Goal: Transaction & Acquisition: Purchase product/service

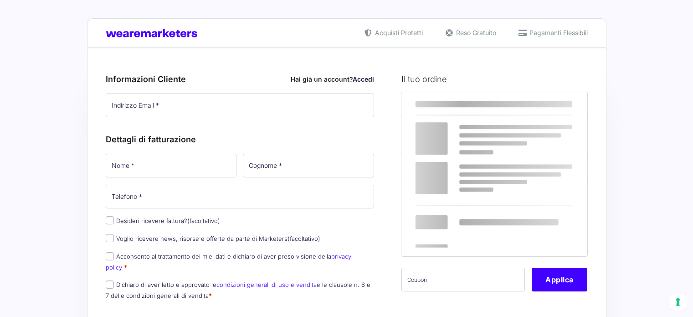
select select
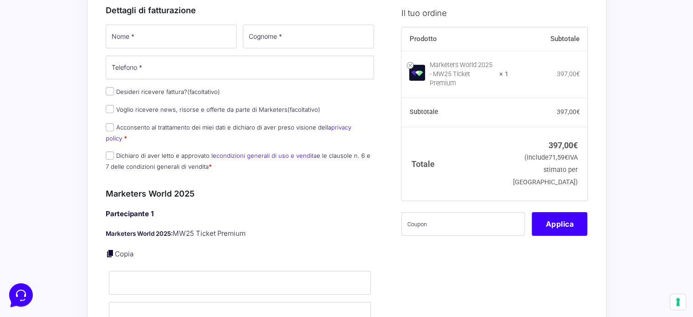
scroll to position [129, 0]
click at [108, 89] on input "Desideri ricevere fattura? (facoltativo)" at bounding box center [110, 91] width 8 height 8
checkbox input "true"
select select "IT"
type input "0000000"
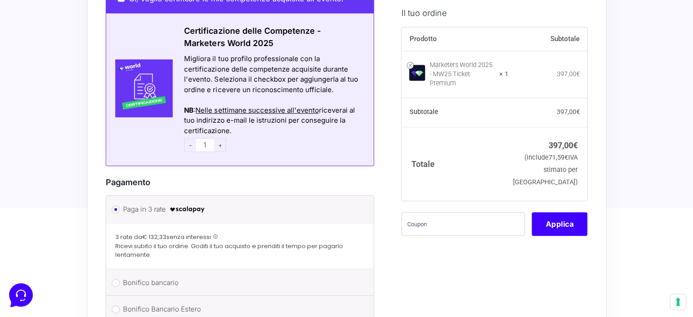
scroll to position [864, 0]
click at [155, 275] on label "Bonifico bancario" at bounding box center [238, 282] width 231 height 14
click at [120, 278] on input "Bonifico bancario" at bounding box center [116, 282] width 8 height 8
radio input "true"
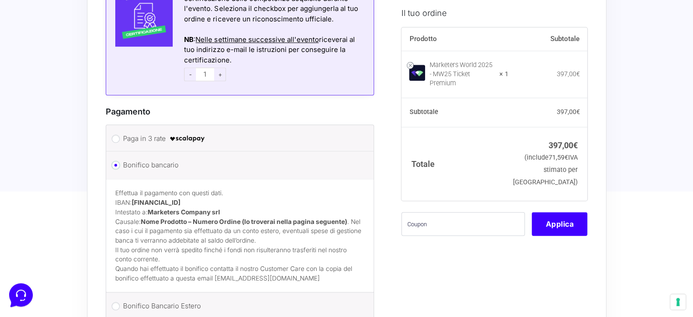
scroll to position [935, 0]
click at [236, 264] on p "Quando hai effettuato il bonifico contatta il nostro Customer Care con la copia…" at bounding box center [240, 273] width 250 height 19
drag, startPoint x: 213, startPoint y: 261, endPoint x: 304, endPoint y: 266, distance: 90.4
click at [304, 266] on p "Quando hai effettuato il bonifico contatta il nostro Customer Care con la copia…" at bounding box center [240, 273] width 250 height 19
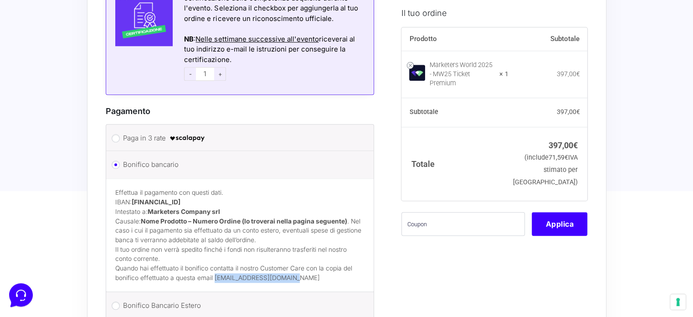
copy p "[EMAIL_ADDRESS][DOMAIN_NAME]"
click at [202, 228] on p "Effettua il pagamento con questi dati. IBAN: IT60T0200832650000104617588 Intest…" at bounding box center [240, 216] width 250 height 57
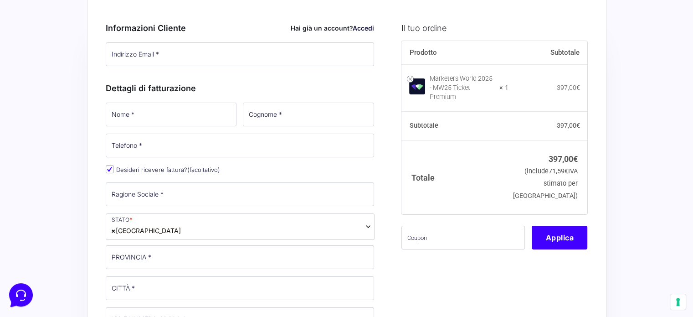
scroll to position [0, 0]
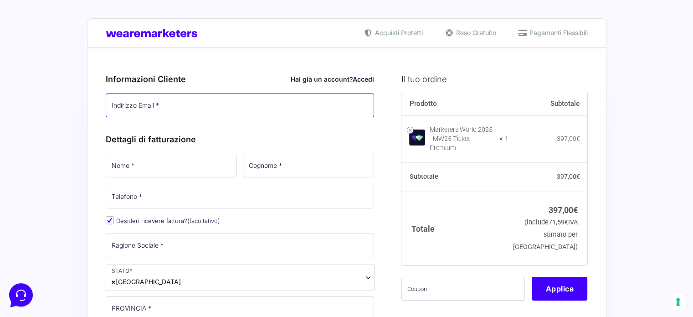
click at [189, 102] on input "Indirizzo Email *" at bounding box center [240, 105] width 269 height 24
type input "[PERSON_NAME][EMAIL_ADDRESS][PERSON_NAME][DOMAIN_NAME]"
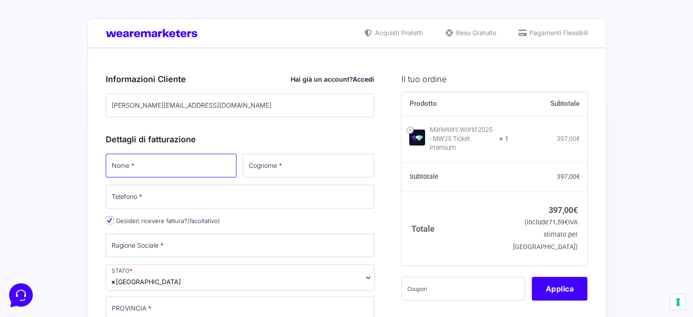
type input "Francesco"
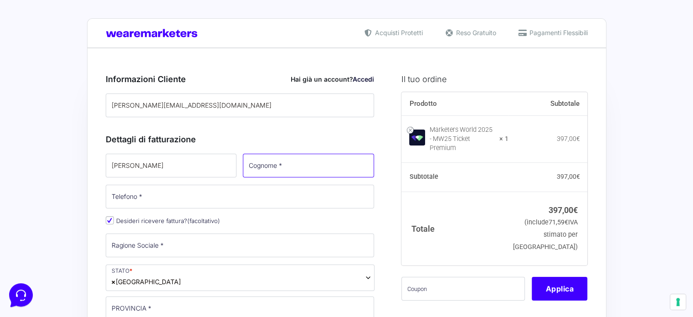
type input "Falcioni"
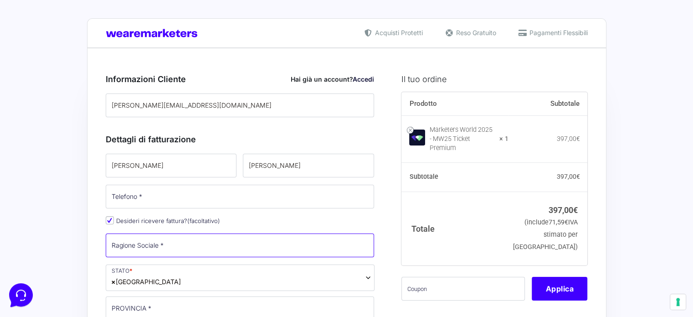
type input "Trentino Sviluppo Spa"
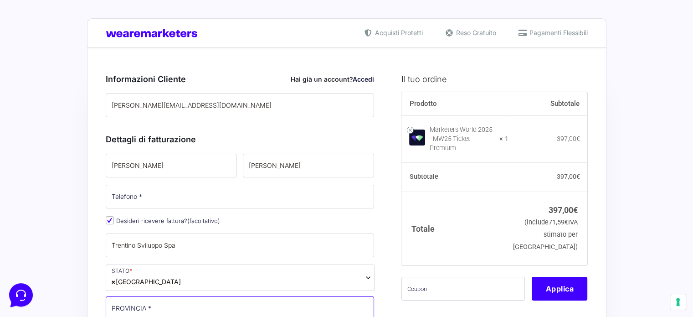
type input "[GEOGRAPHIC_DATA]"
type input "Rovereto"
type input "[STREET_ADDRESS][PERSON_NAME]"
type input "38068"
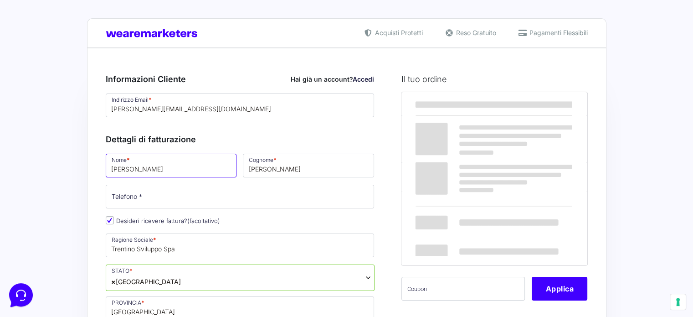
click at [182, 166] on input "Francesco" at bounding box center [171, 166] width 131 height 24
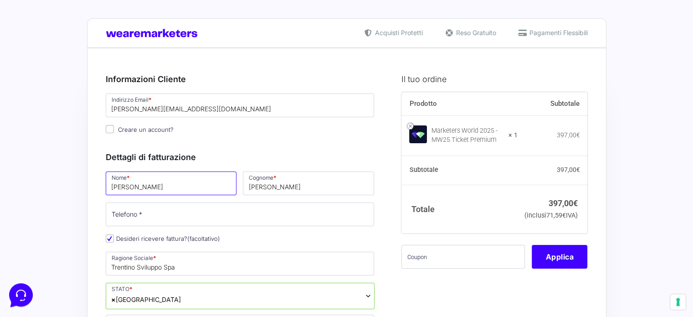
type input "[PERSON_NAME]"
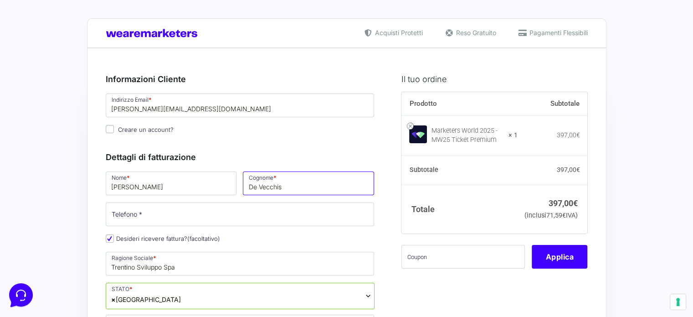
type input "De Vecchis"
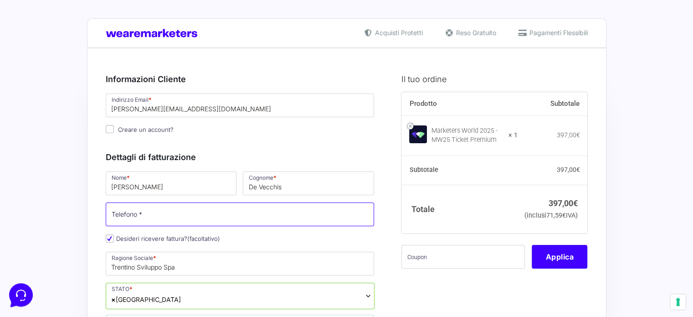
click at [207, 215] on input "Telefono *" at bounding box center [240, 214] width 269 height 24
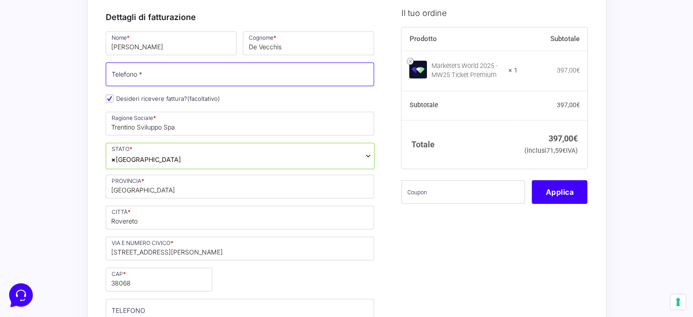
scroll to position [140, 0]
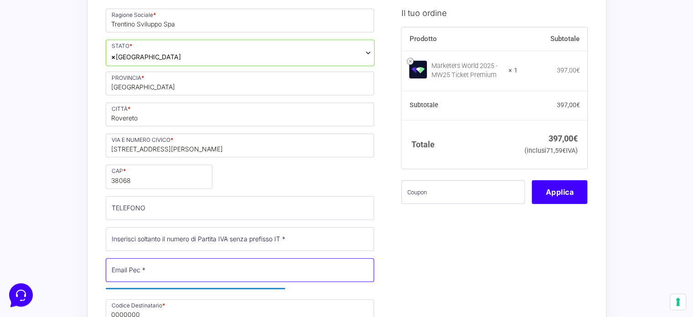
click at [262, 267] on input "Email Pec *" at bounding box center [240, 270] width 269 height 24
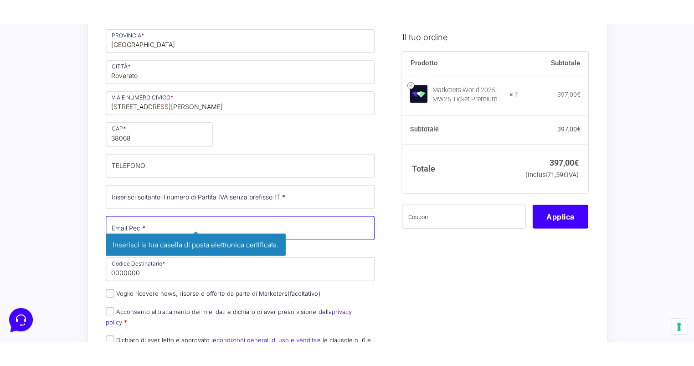
scroll to position [321, 0]
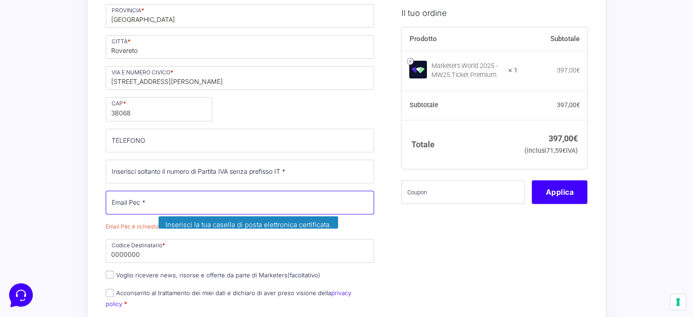
click at [233, 210] on input "Email Pec *" at bounding box center [240, 203] width 269 height 24
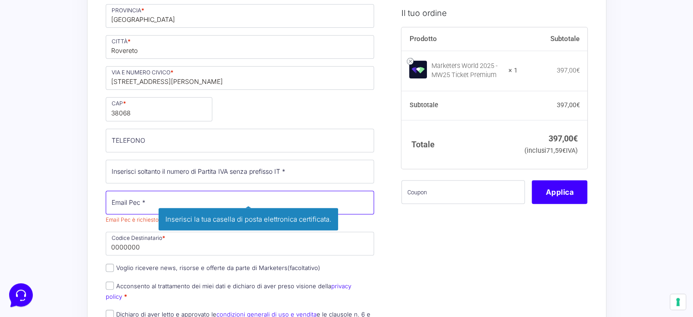
drag, startPoint x: 233, startPoint y: 210, endPoint x: 422, endPoint y: 253, distance: 193.6
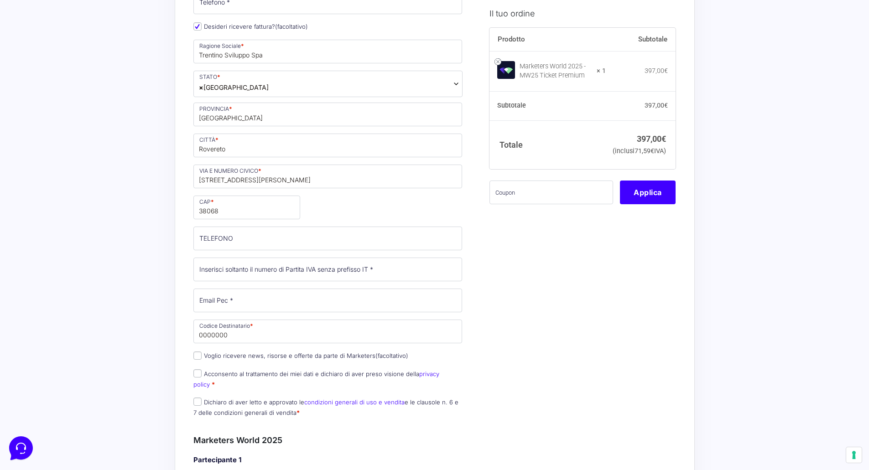
scroll to position [228, 0]
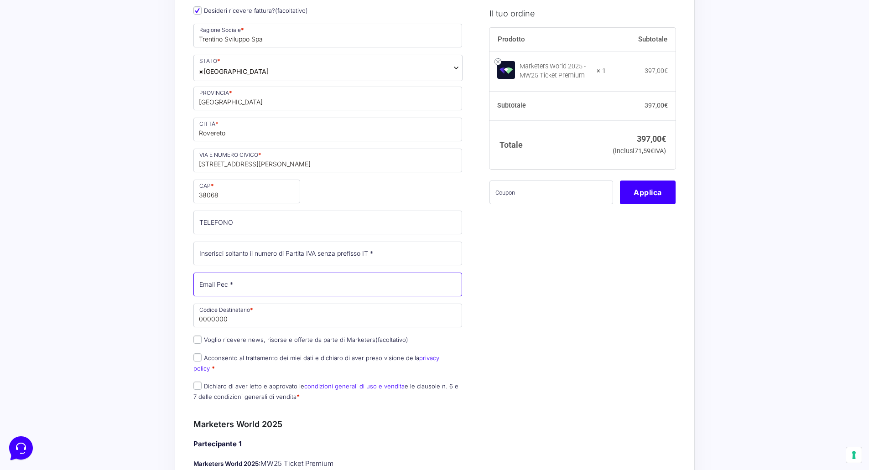
click at [239, 284] on input "Email Pec *" at bounding box center [327, 285] width 269 height 24
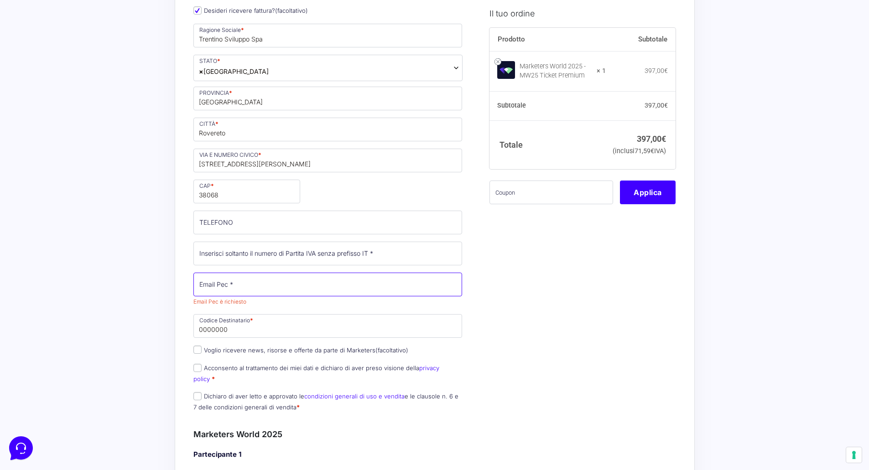
click at [217, 278] on input "Email Pec *" at bounding box center [327, 285] width 269 height 24
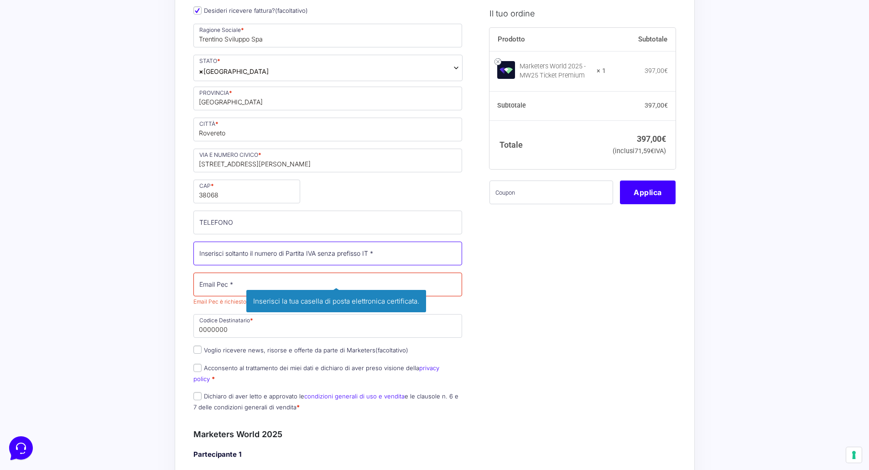
click at [233, 252] on input "Partita Iva *" at bounding box center [327, 254] width 269 height 24
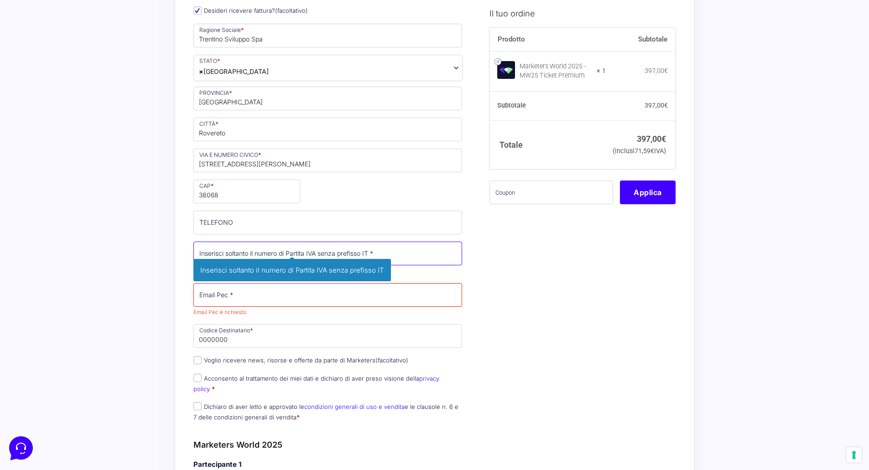
paste input "00123240228"
type input "00123240228"
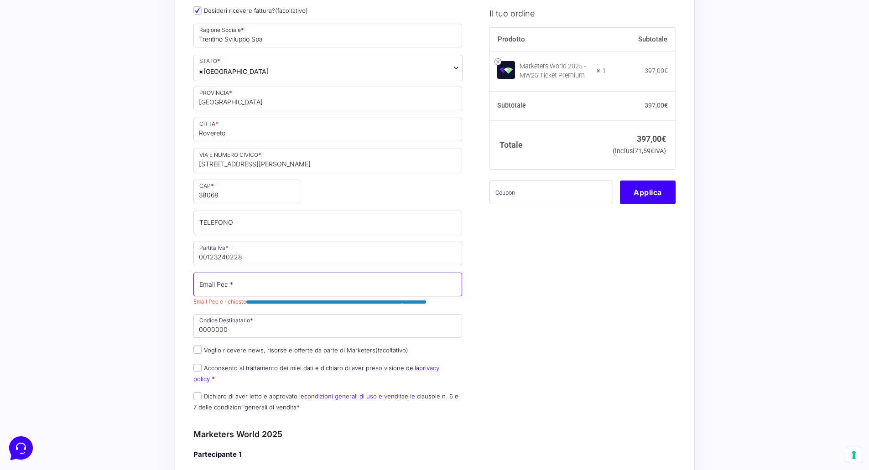
click at [222, 283] on input "Email Pec *" at bounding box center [327, 285] width 269 height 24
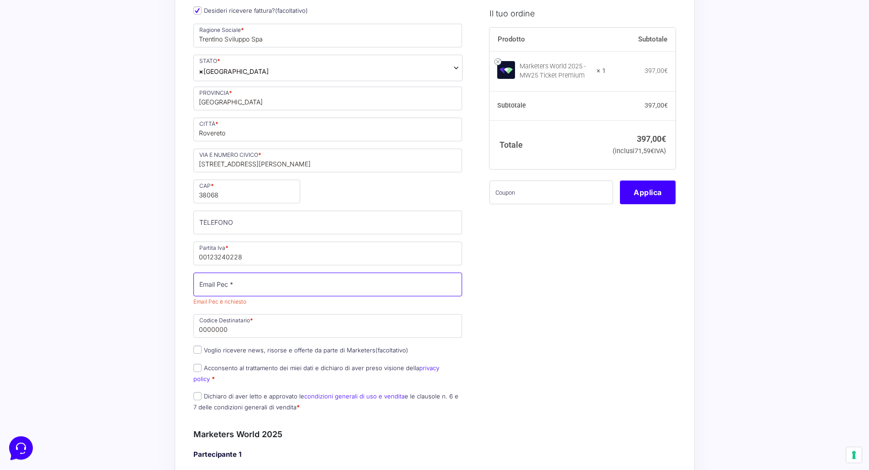
click at [320, 288] on input "Email Pec *" at bounding box center [327, 285] width 269 height 24
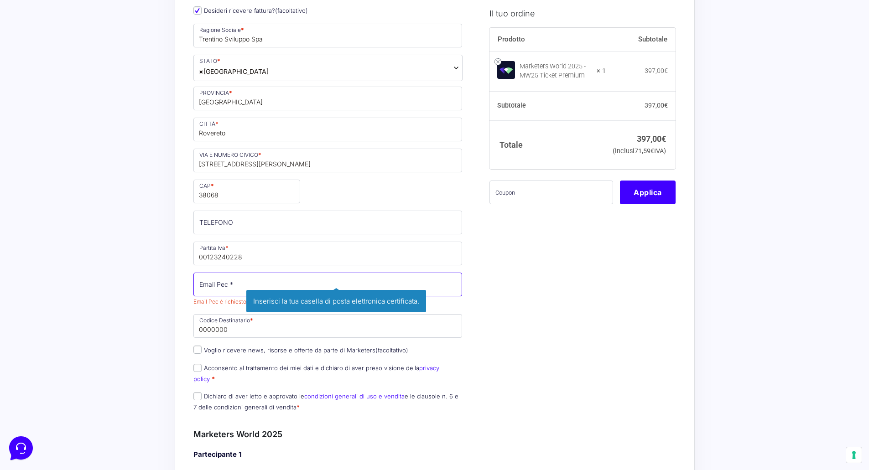
paste input "[EMAIL_ADDRESS][DOMAIN_NAME]"
type input "[EMAIL_ADDRESS][DOMAIN_NAME]"
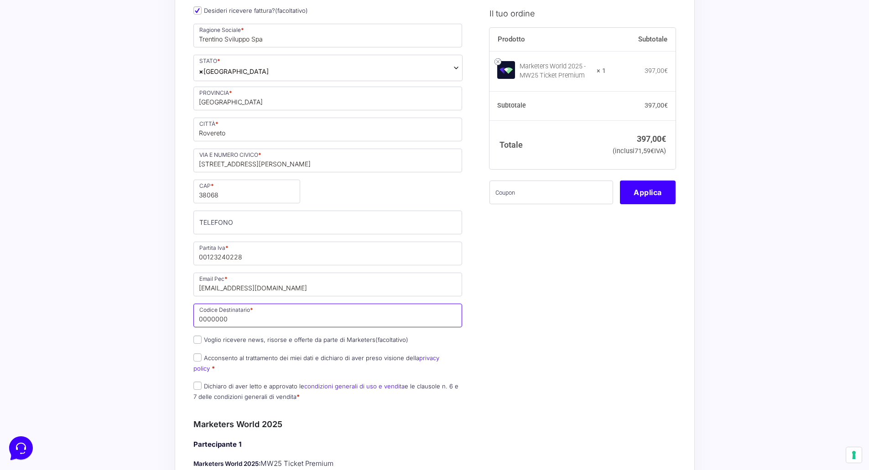
click at [311, 316] on input "0000000" at bounding box center [327, 316] width 269 height 24
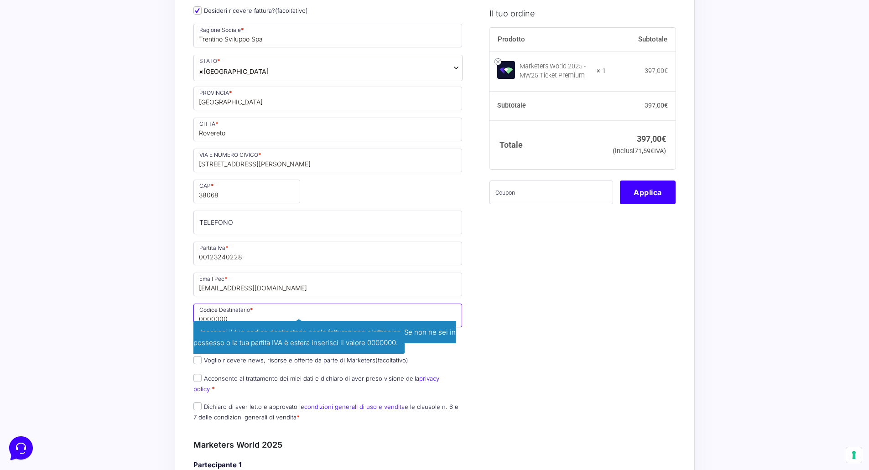
click at [268, 315] on input "0000000" at bounding box center [327, 316] width 269 height 24
paste input "T04ZHR3"
type input "T04ZHR3"
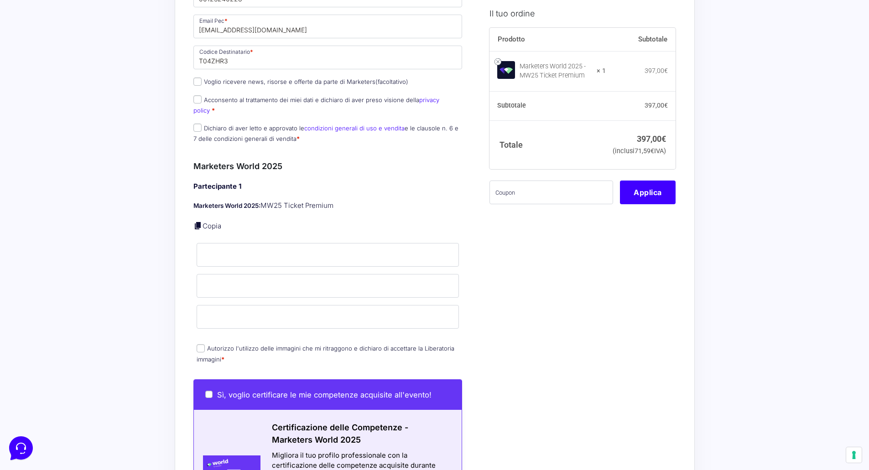
scroll to position [502, 0]
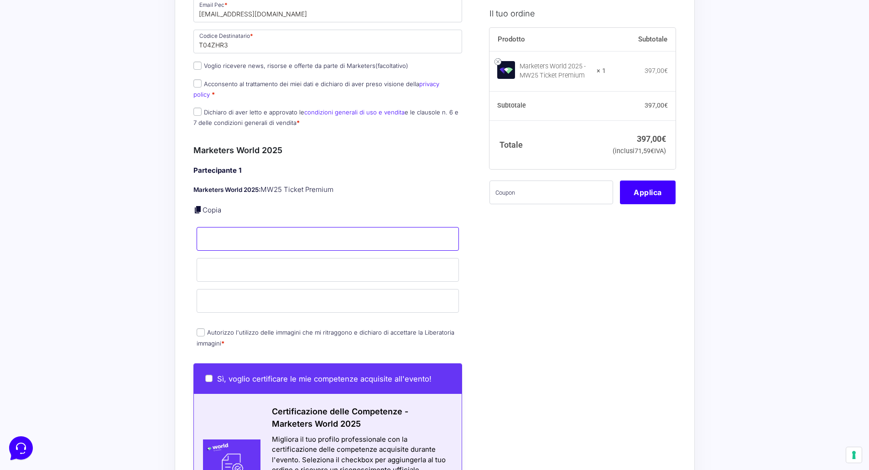
click at [226, 234] on input "Nome *" at bounding box center [328, 239] width 263 height 24
click at [239, 262] on input "Cognome *" at bounding box center [328, 270] width 263 height 24
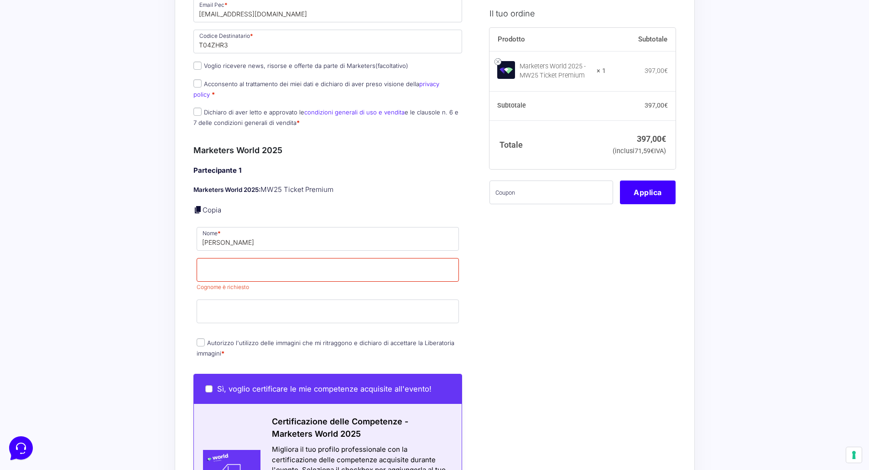
click at [158, 282] on div "Acquisti Protetti Reso Gratuito Pagamenti Flessibili Riepilogo Ordine 397,00 € …" at bounding box center [434, 216] width 869 height 1436
drag, startPoint x: 222, startPoint y: 230, endPoint x: 274, endPoint y: 237, distance: 52.5
click at [274, 237] on input "[PERSON_NAME]" at bounding box center [328, 239] width 263 height 24
type input "[PERSON_NAME]"
click at [255, 260] on input "Cognome *" at bounding box center [328, 270] width 263 height 24
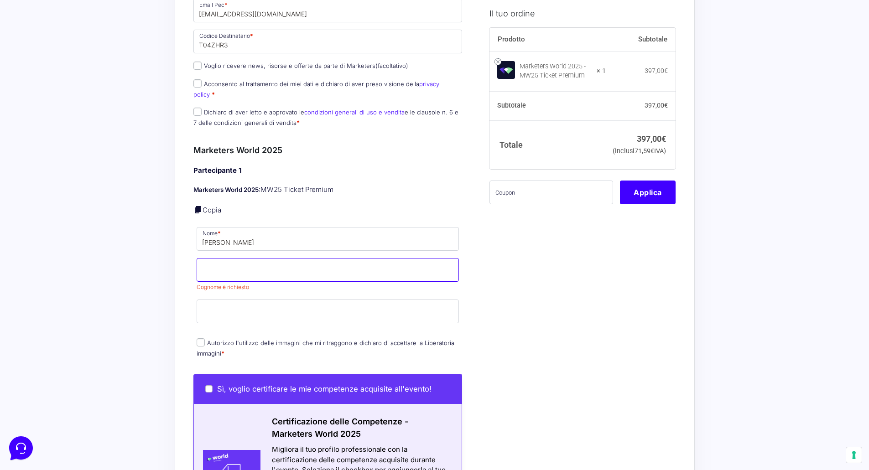
paste input "De Vecchis"
type input "De Vecchis"
click at [146, 289] on div "Acquisti Protetti Reso Gratuito Pagamenti Flessibili Riepilogo Ordine 397,00 € …" at bounding box center [434, 216] width 869 height 1436
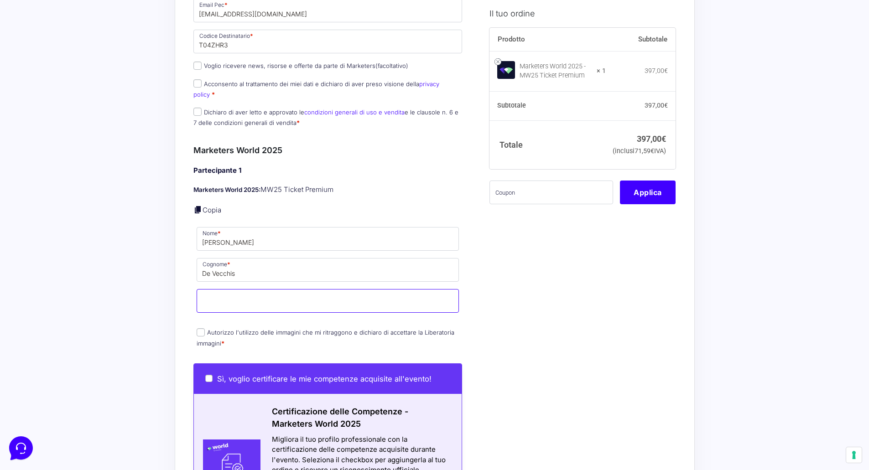
click at [372, 291] on input "Email *" at bounding box center [328, 301] width 263 height 24
click at [515, 296] on div "Il tuo ordine Prodotto Subtotale Marketers World 2025 - MW25 Ticket Premium × 1…" at bounding box center [578, 207] width 193 height 1293
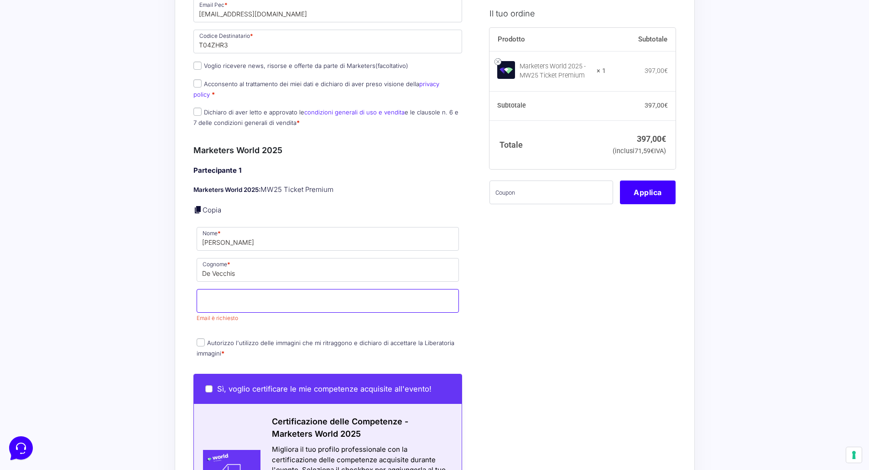
click at [428, 292] on input "Email *" at bounding box center [328, 301] width 263 height 24
click at [479, 316] on div "Informazioni Cliente Hai già un account? Accedi Indirizzo Email * [PERSON_NAME]…" at bounding box center [338, 212] width 290 height 1303
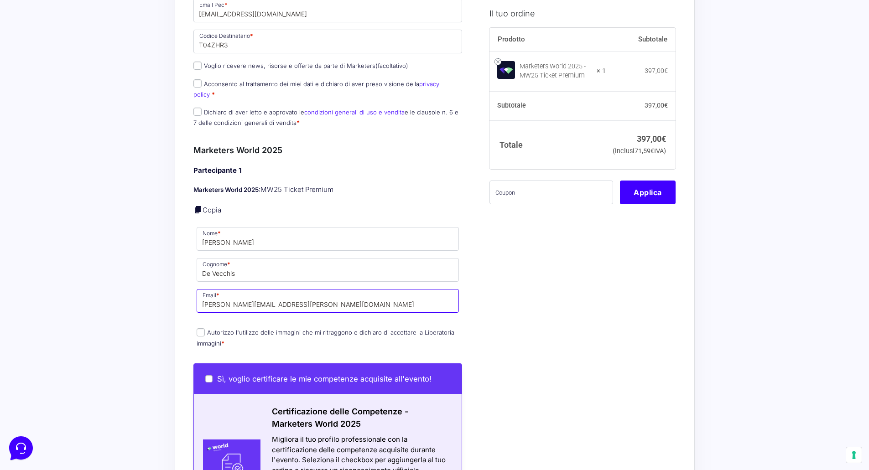
drag, startPoint x: 255, startPoint y: 294, endPoint x: 187, endPoint y: 293, distance: 67.9
click at [187, 293] on div "Riepilogo Ordine 397,00 € Prodotto Subtotale Marketers World 2025 - MW25 Ticket…" at bounding box center [435, 211] width 520 height 1331
type input "[PERSON_NAME][EMAIL_ADDRESS][DOMAIN_NAME]"
click at [508, 316] on div "Il tuo ordine Prodotto Subtotale Marketers World 2025 - MW25 Ticket Premium × 1…" at bounding box center [578, 207] width 193 height 1293
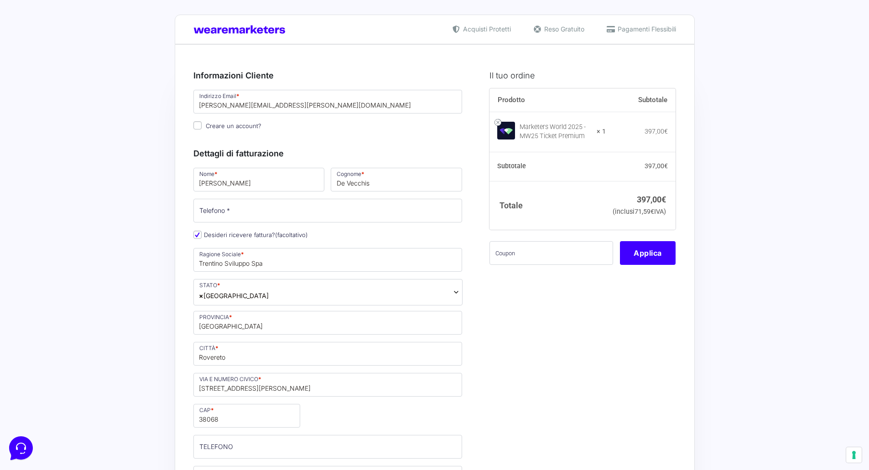
scroll to position [0, 0]
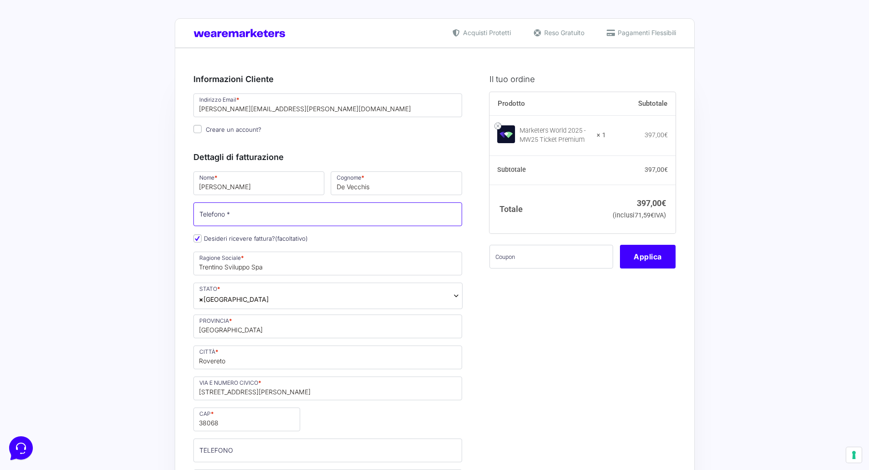
click at [225, 213] on input "Telefono *" at bounding box center [327, 214] width 269 height 24
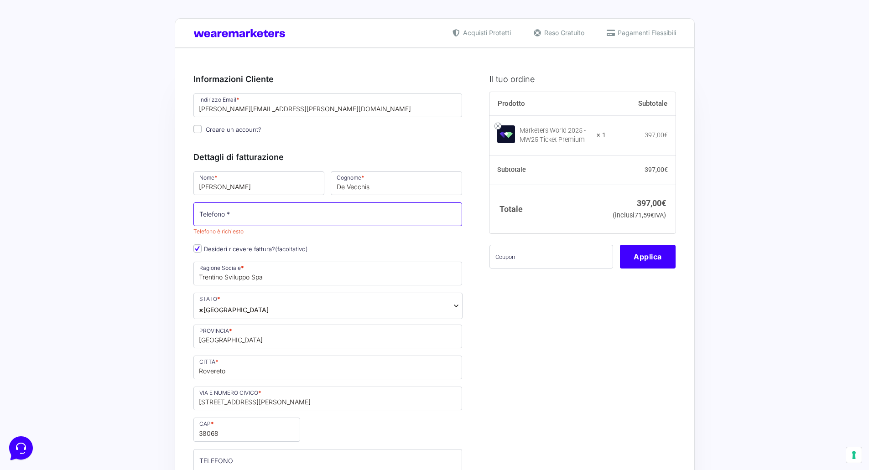
paste input "[PHONE_NUMBER]"
type input "[PHONE_NUMBER]"
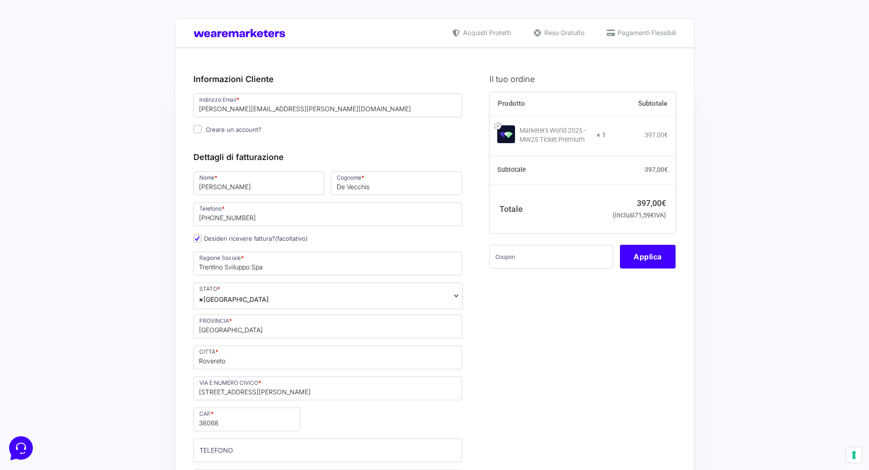
click at [357, 233] on div "Nome * [PERSON_NAME] * De Vecchis Telefono * [PHONE_NUMBER] Desideri ricevere f…" at bounding box center [327, 403] width 275 height 466
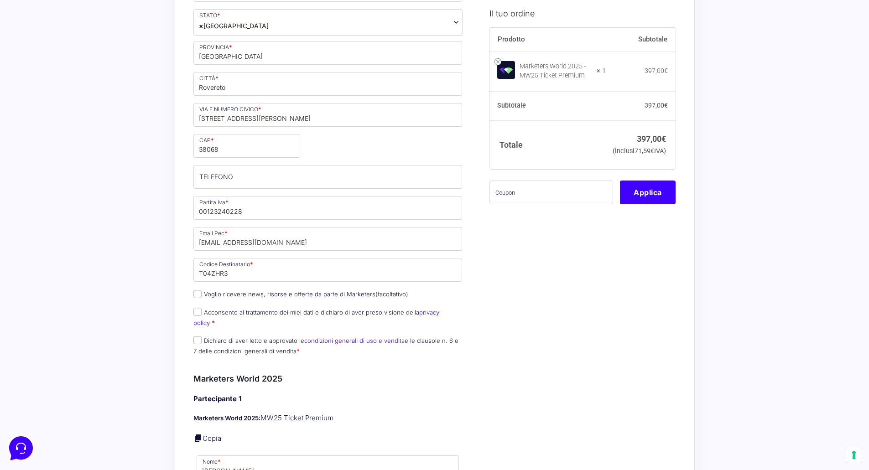
scroll to position [319, 0]
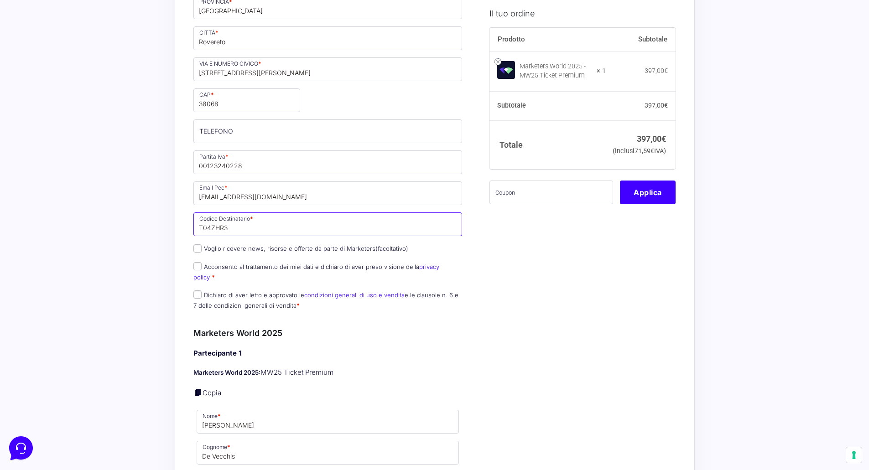
click at [225, 231] on input "T04ZHR3" at bounding box center [327, 224] width 269 height 24
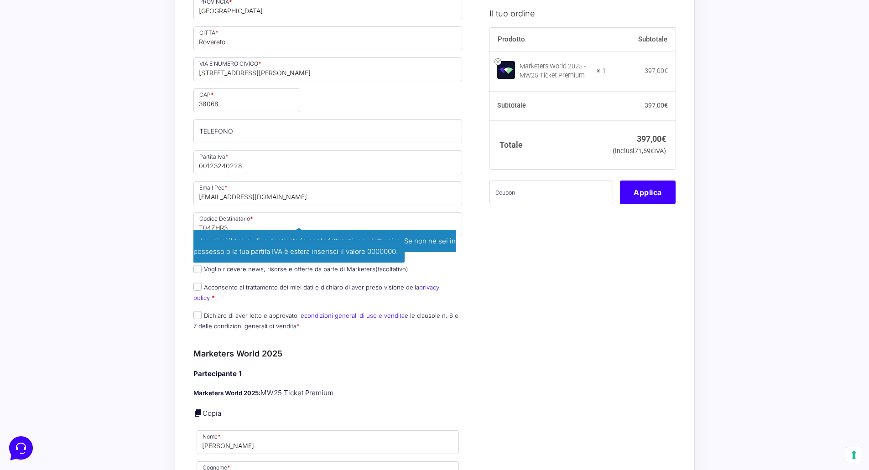
click at [522, 316] on div "Il tuo ordine Prodotto Subtotale Marketers World 2025 - MW25 Ticket Premium × 1…" at bounding box center [578, 401] width 193 height 1314
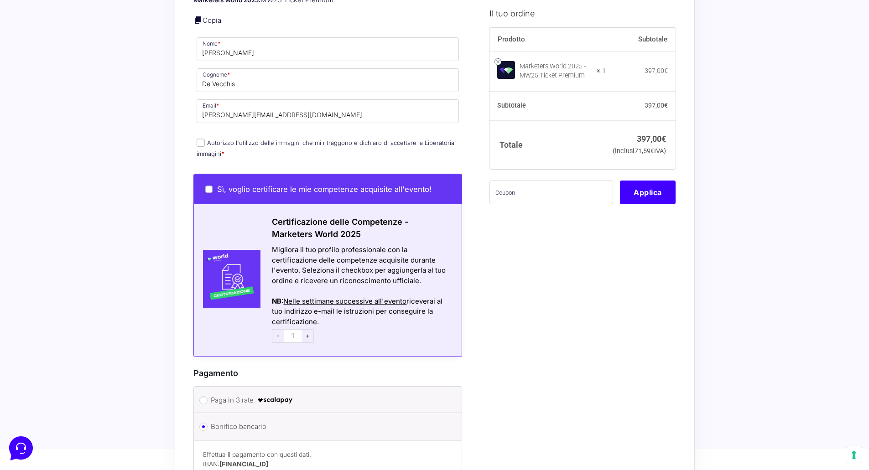
scroll to position [775, 0]
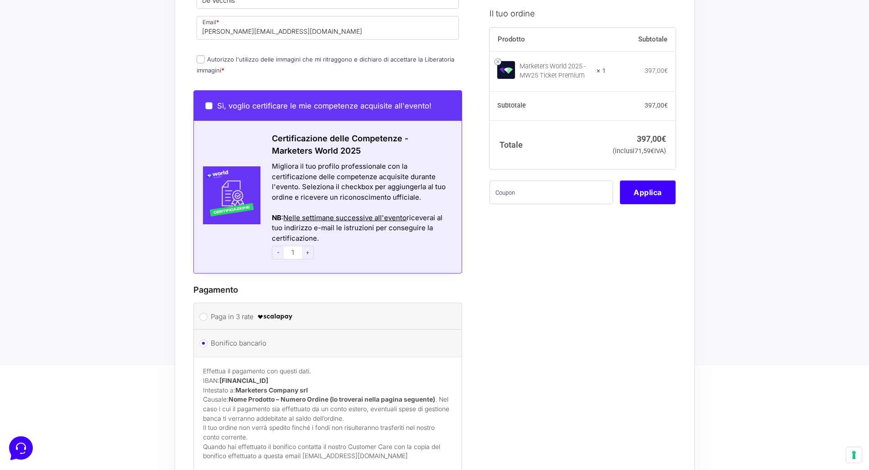
click at [198, 55] on input "Autorizzo l'utilizzo delle immagini che mi ritraggono e dichiaro di accettare l…" at bounding box center [201, 59] width 8 height 8
checkbox input "true"
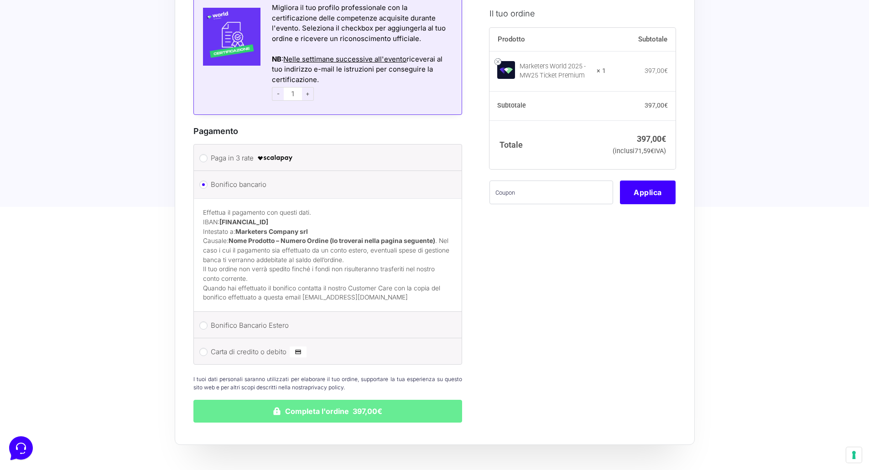
scroll to position [1003, 0]
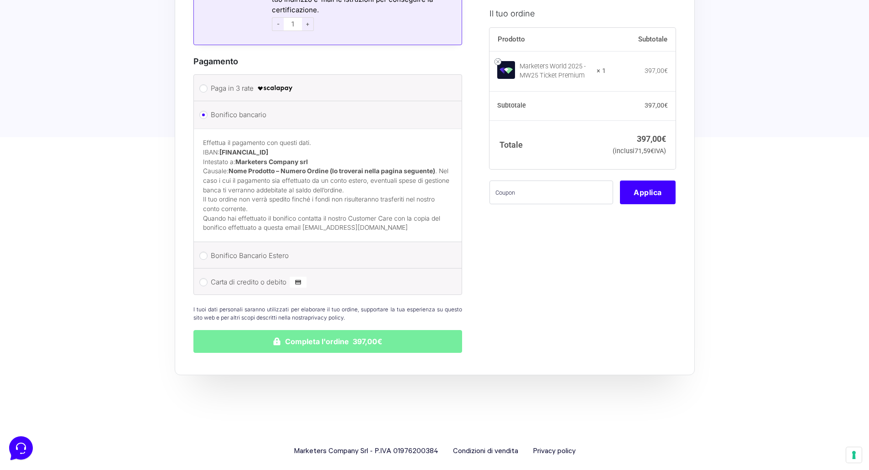
click at [401, 316] on button "Completa l'ordine 397,00€" at bounding box center [327, 341] width 269 height 23
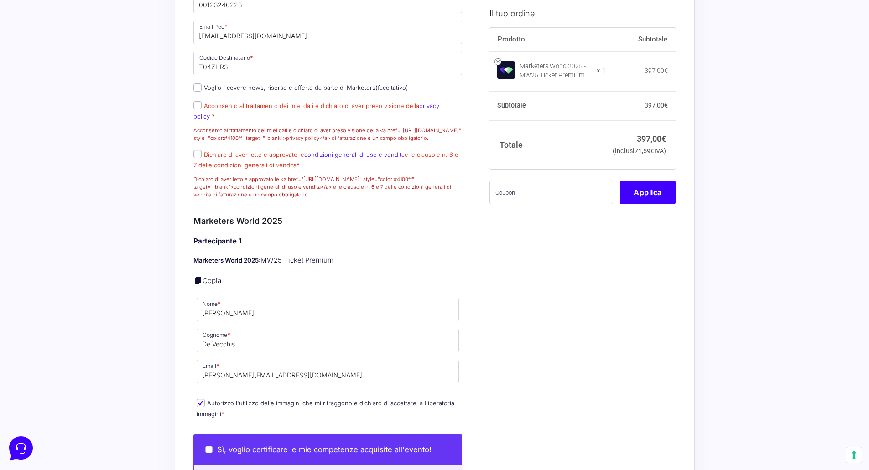
scroll to position [564, 0]
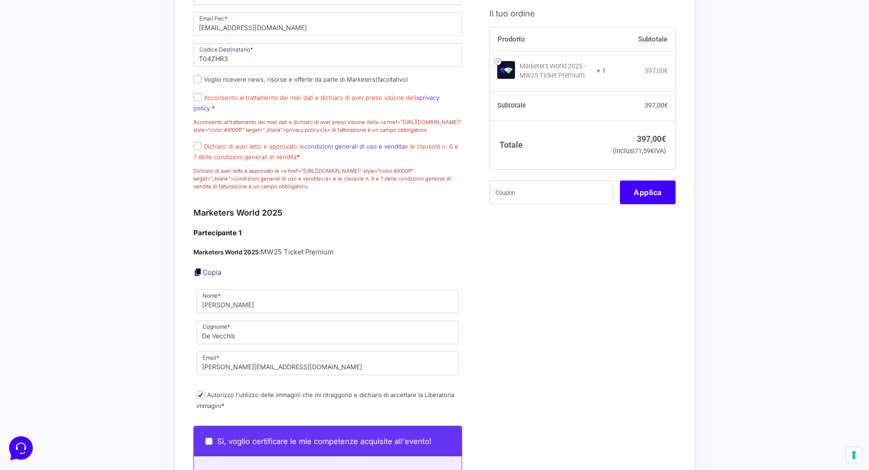
click at [197, 112] on p "Acconsento al trattamento dei miei dati e dichiaro di aver preso visione della …" at bounding box center [327, 113] width 275 height 44
click at [199, 101] on input "Acconsento al trattamento dei miei dati e dichiaro di aver preso visione della …" at bounding box center [197, 97] width 8 height 8
checkbox input "true"
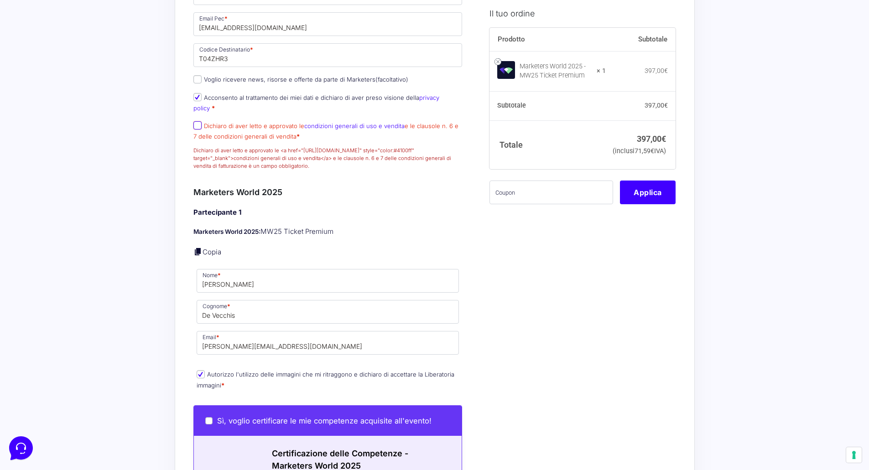
click at [198, 127] on input "Dichiaro di aver letto e approvato le condizioni generali di uso e vendita e le…" at bounding box center [197, 125] width 8 height 8
checkbox input "true"
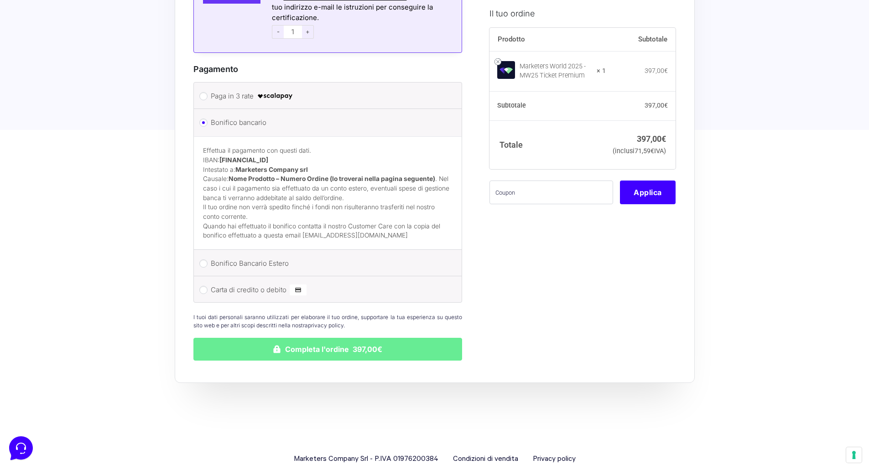
scroll to position [1089, 0]
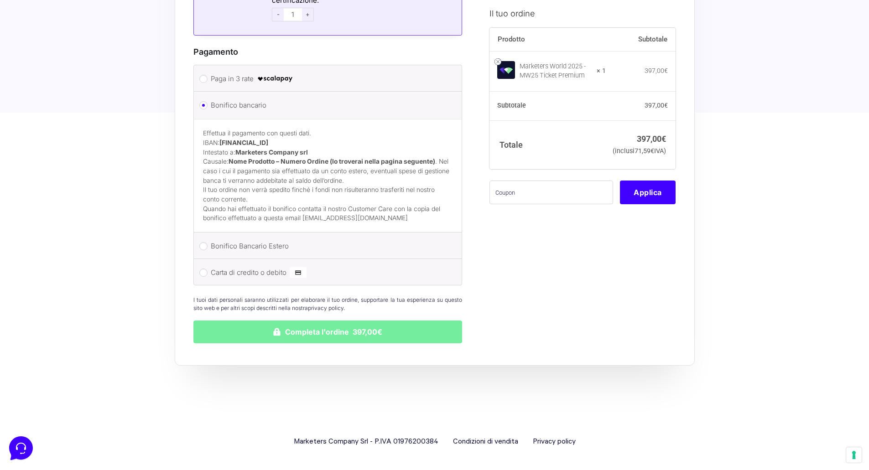
click at [371, 316] on button "Completa l'ordine 397,00€" at bounding box center [327, 332] width 269 height 23
